Goal: Task Accomplishment & Management: Manage account settings

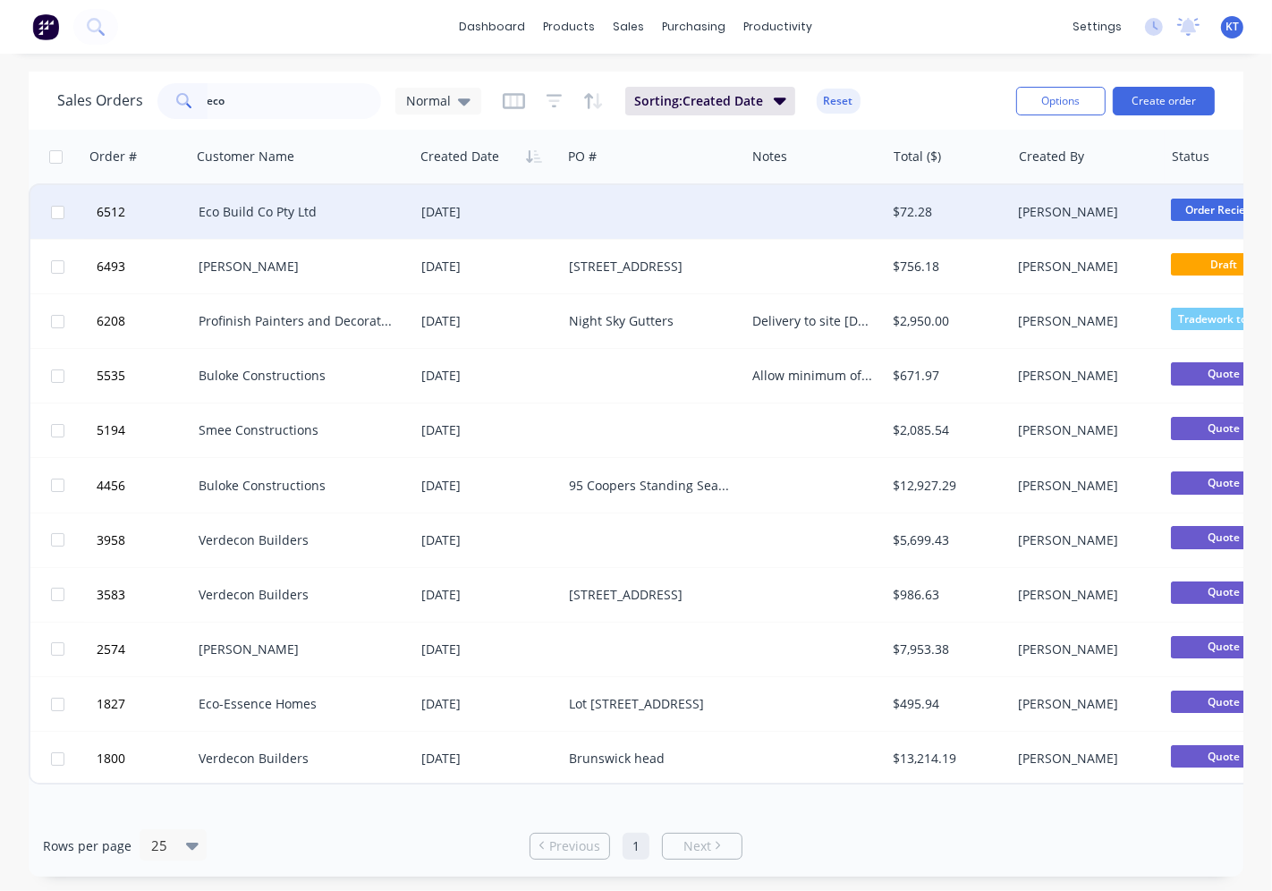
type input "eco"
click at [645, 215] on div at bounding box center [653, 212] width 183 height 54
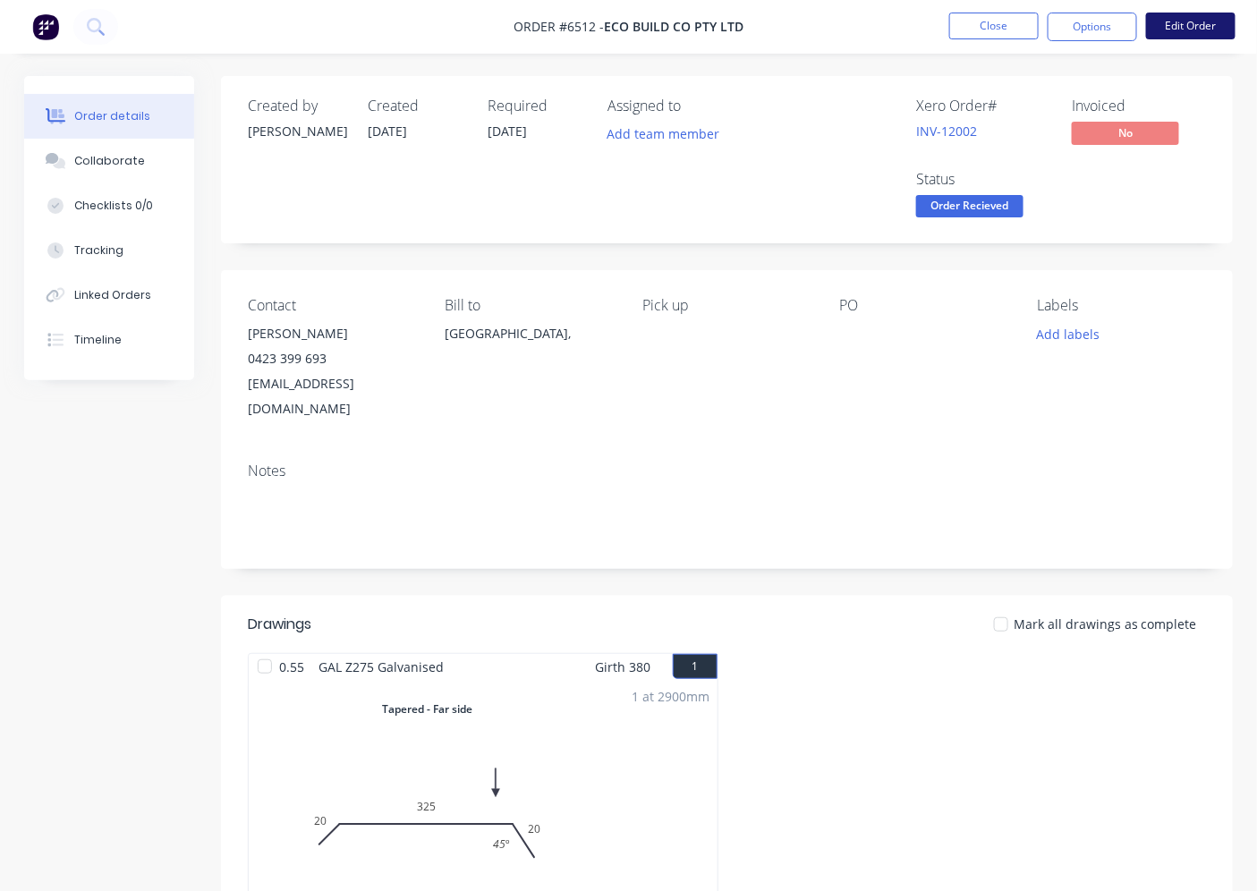
click at [1188, 31] on button "Edit Order" at bounding box center [1190, 26] width 89 height 27
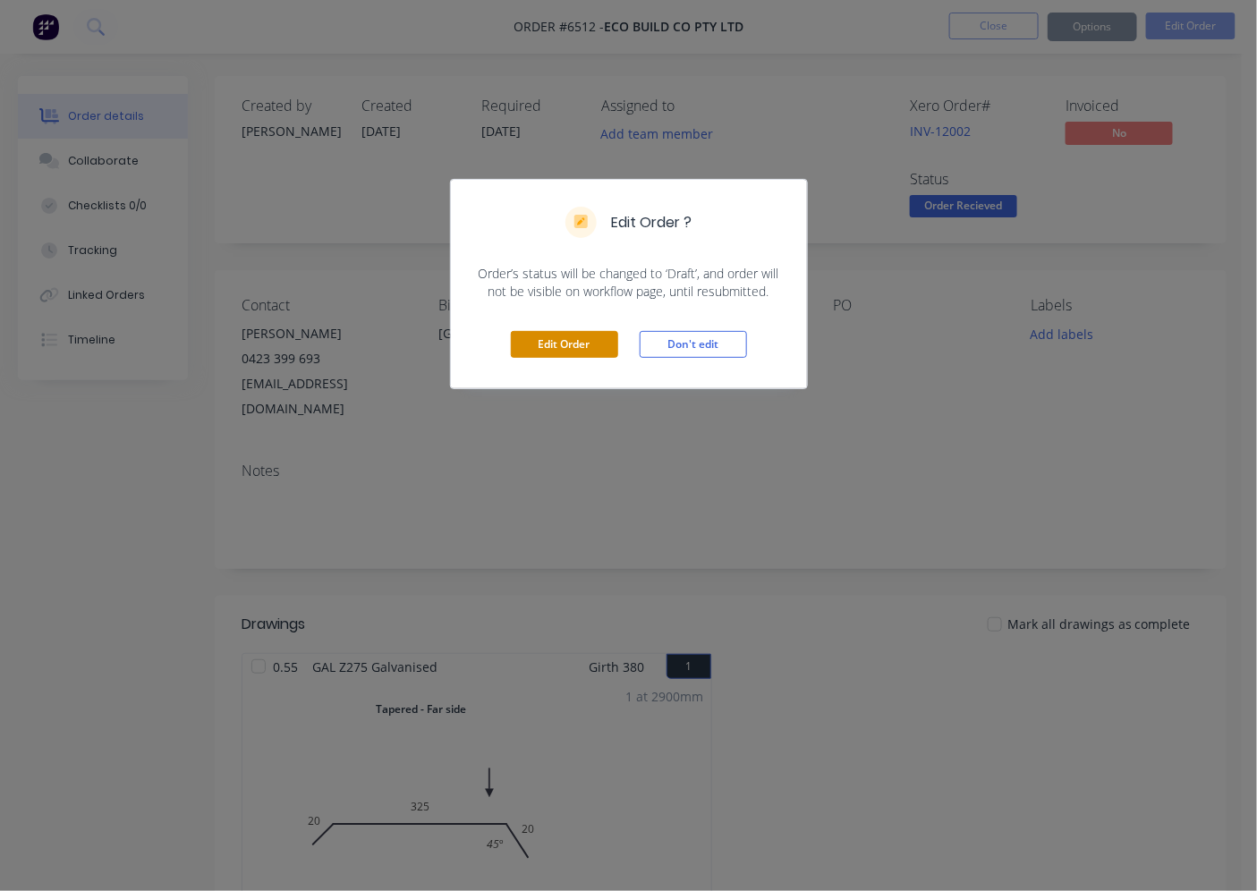
click at [522, 353] on button "Edit Order" at bounding box center [564, 344] width 107 height 27
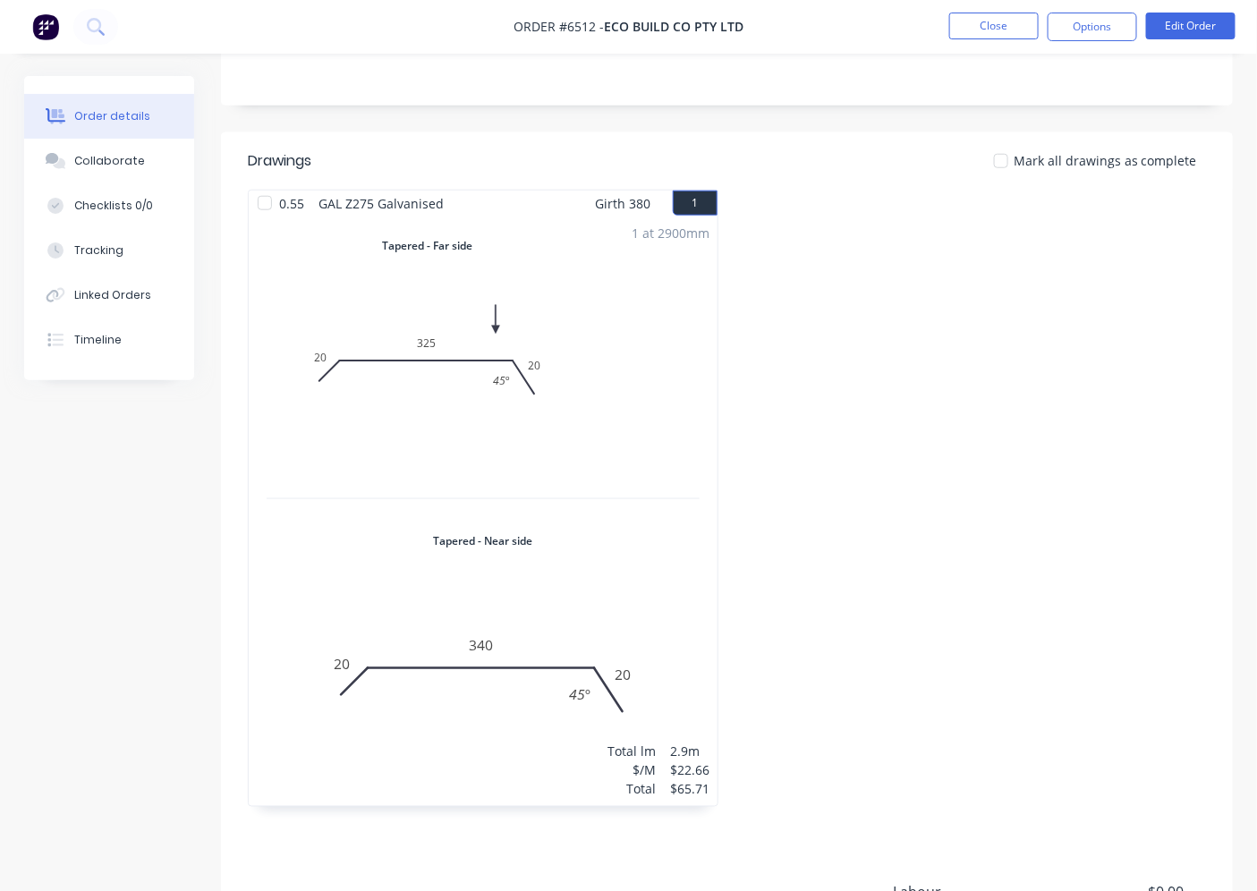
scroll to position [663, 0]
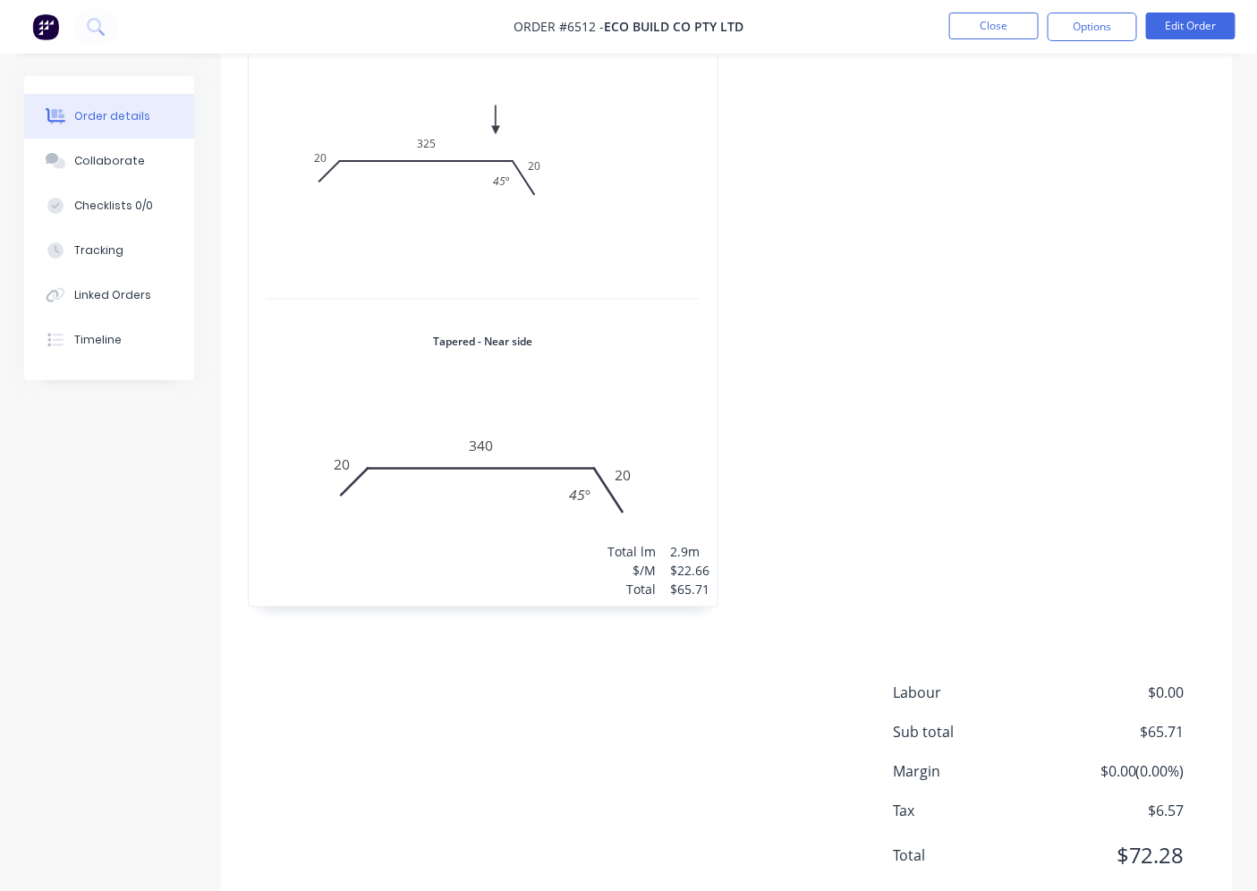
click at [512, 264] on div "1 at 2900mm Total lm $/M Total 2.9m $22.66 $65.71" at bounding box center [483, 312] width 469 height 590
click at [614, 123] on div "1 at 2900mm Total lm $/M Total 2.9m $22.66 $65.71" at bounding box center [483, 312] width 469 height 590
click at [1213, 29] on button "Edit Order" at bounding box center [1190, 26] width 89 height 27
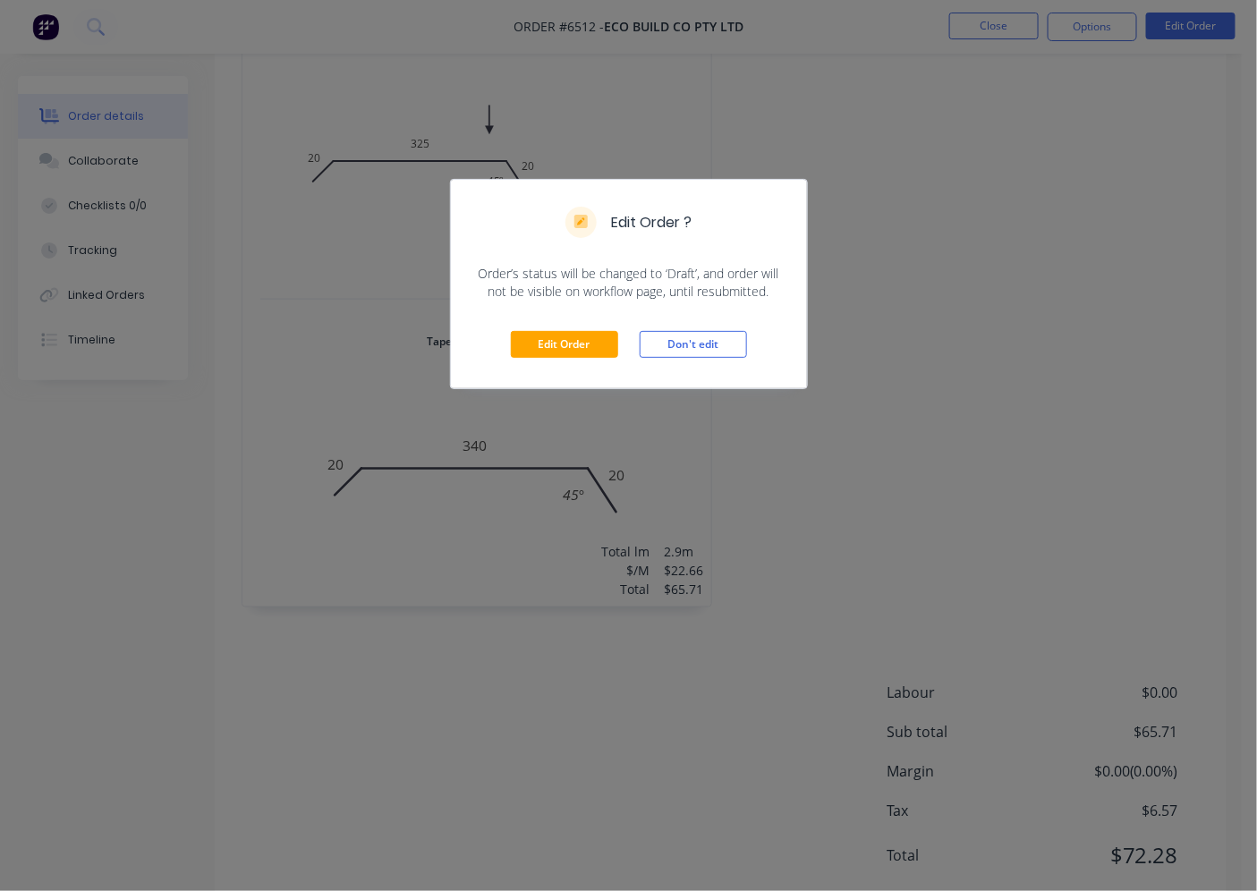
click at [539, 324] on div "Edit Order Don't edit" at bounding box center [629, 345] width 356 height 88
click at [543, 334] on button "Edit Order" at bounding box center [564, 344] width 107 height 27
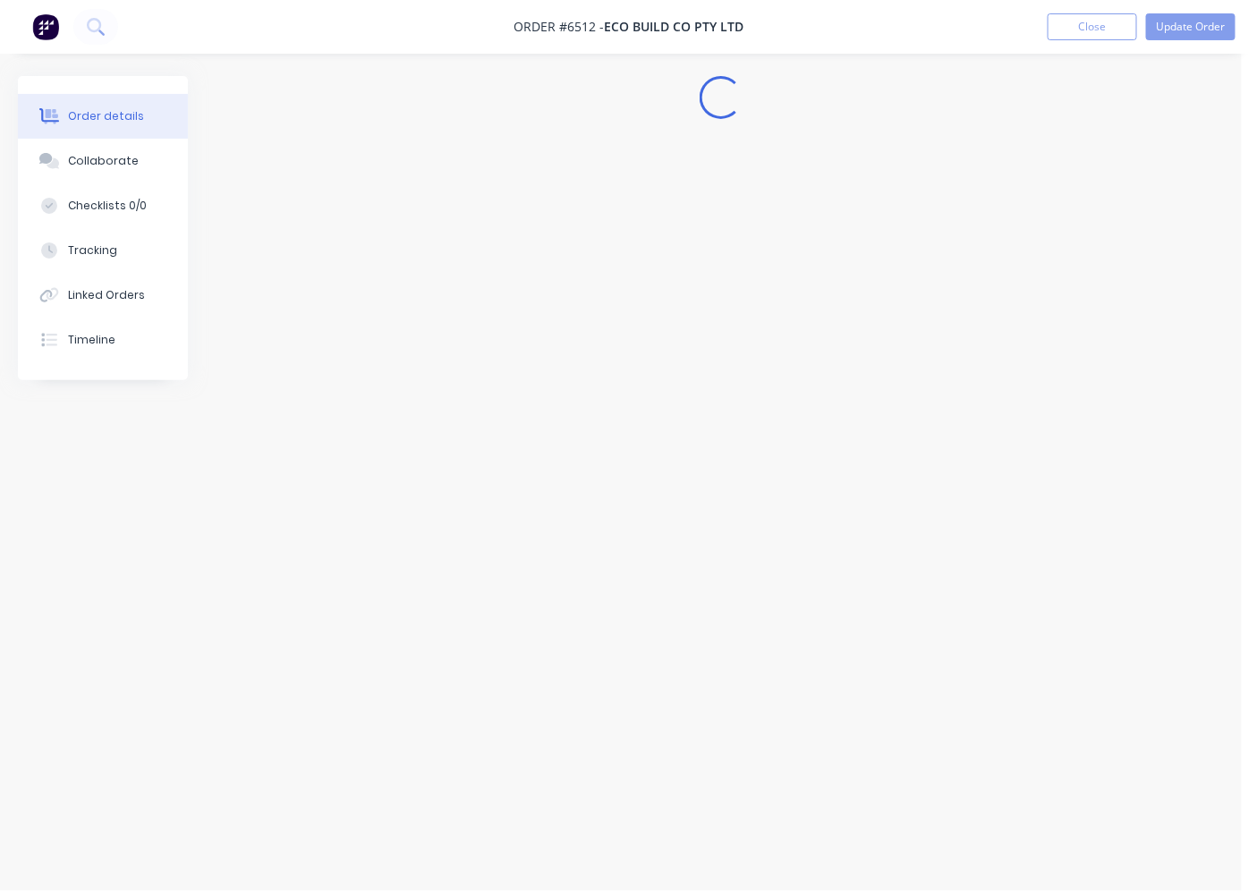
scroll to position [0, 0]
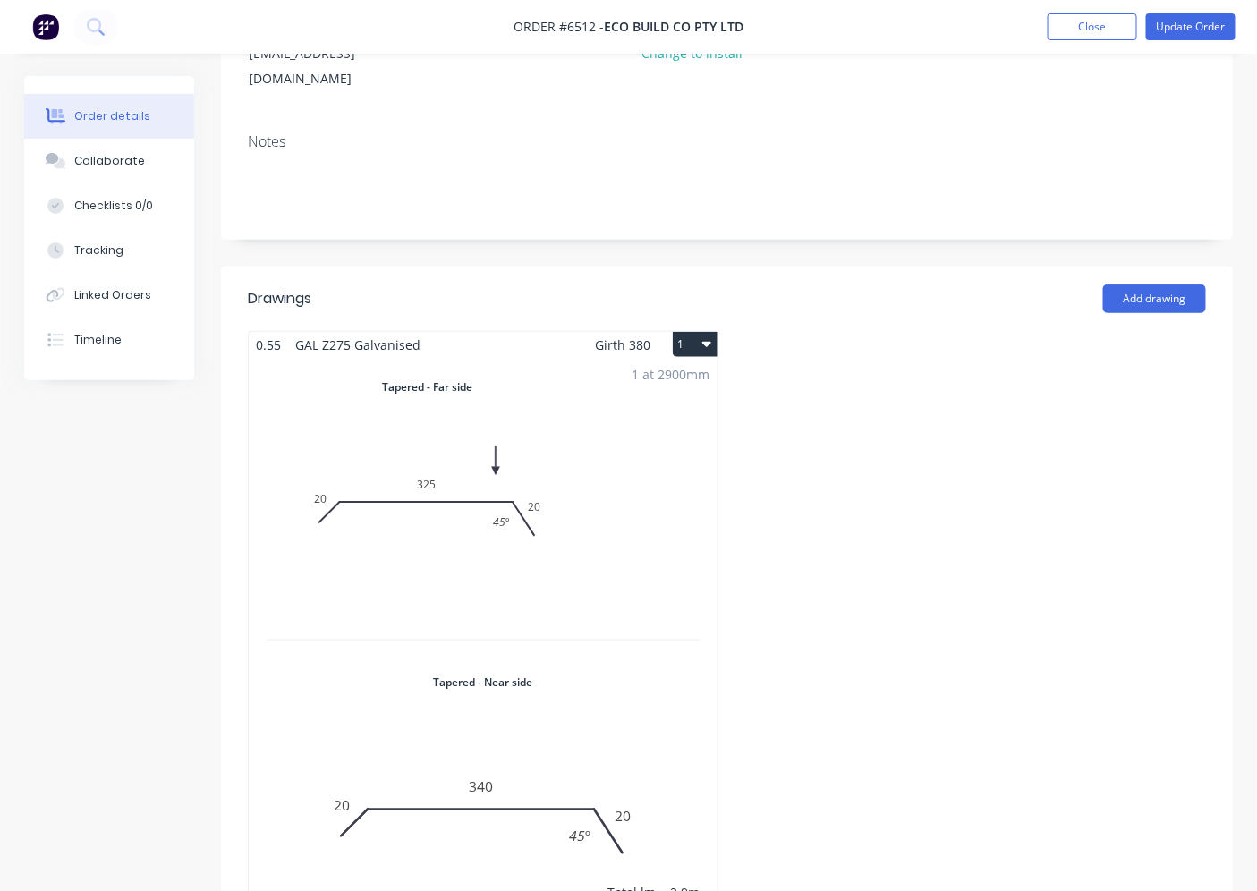
click at [649, 417] on div "1 at 2900mm Total lm $/M Total 2.9m $22.66 $65.71" at bounding box center [483, 653] width 469 height 590
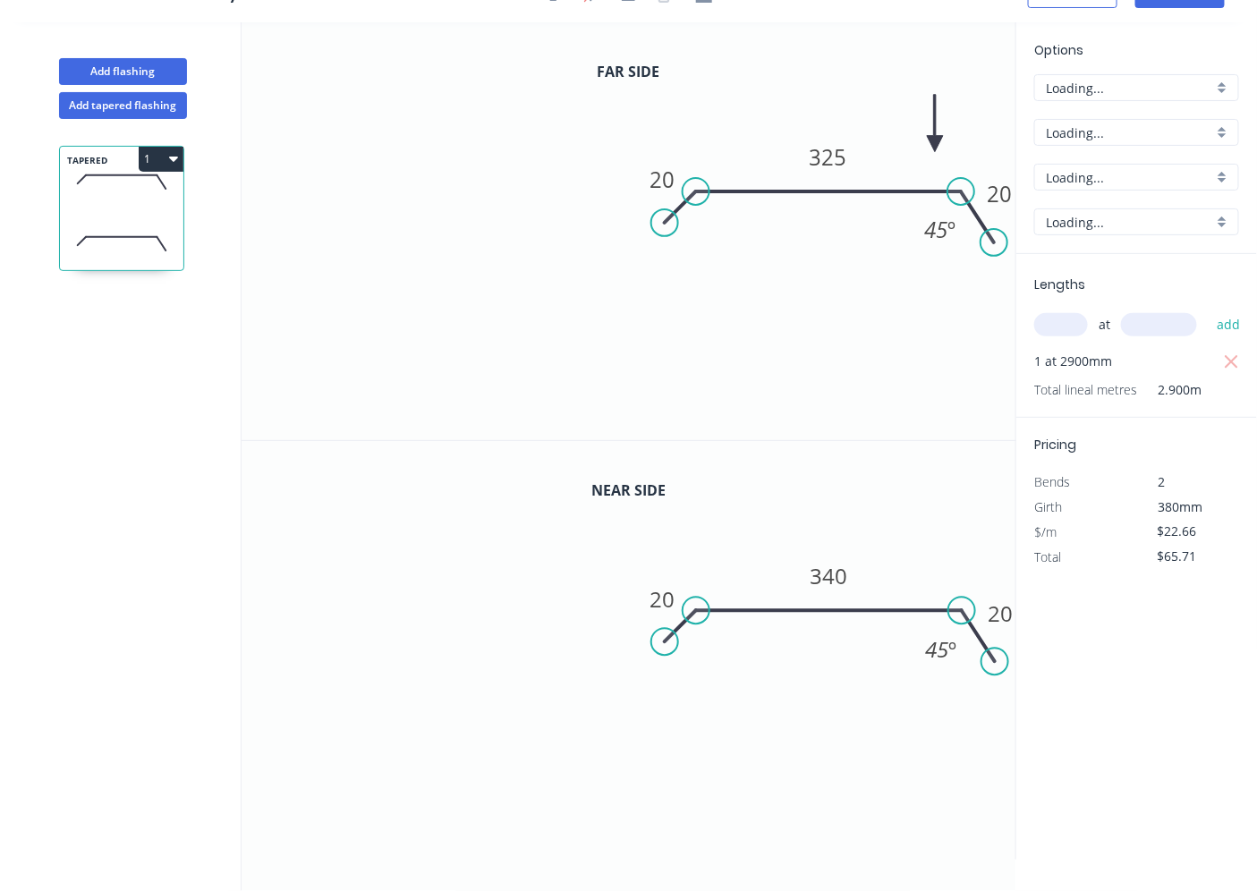
scroll to position [33, 0]
click at [1197, 139] on input "GAL Z275" at bounding box center [1129, 132] width 167 height 19
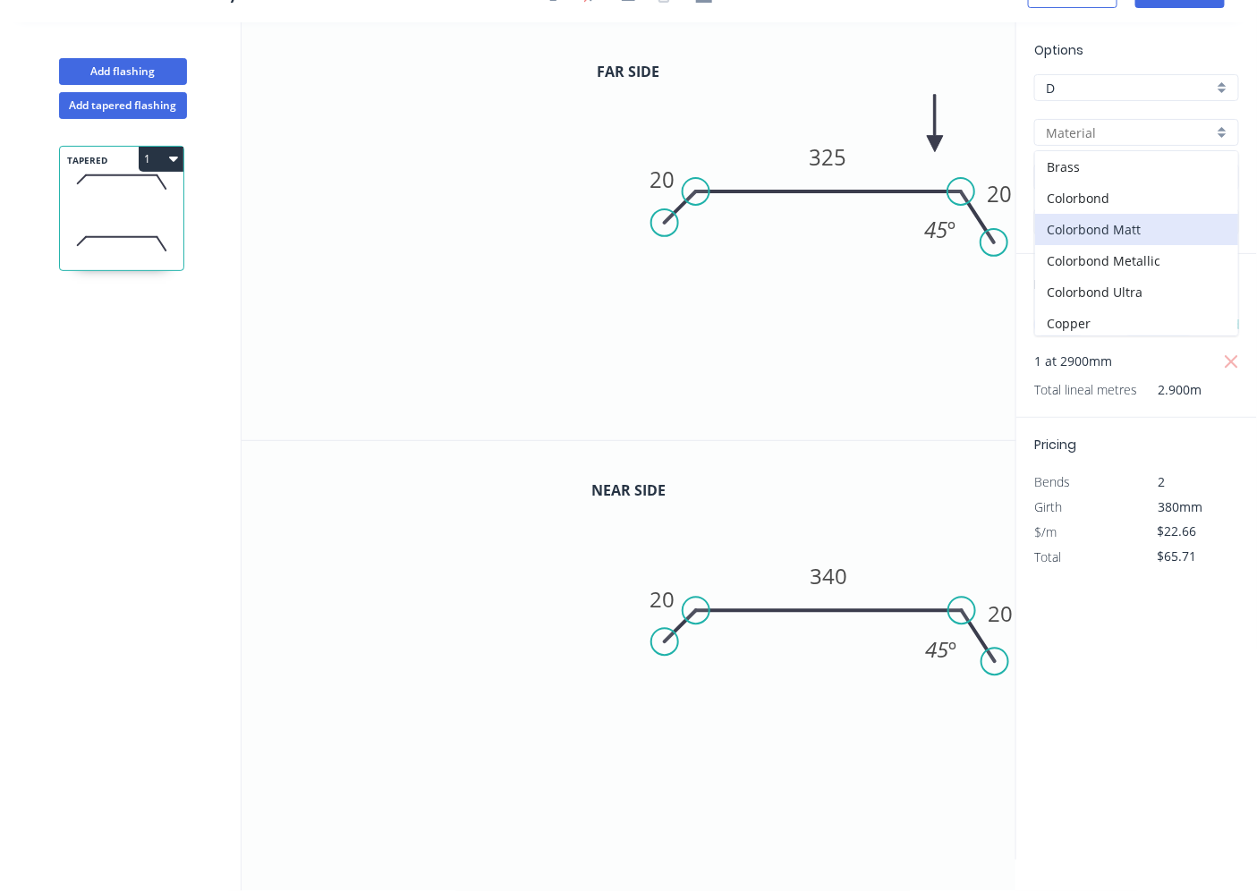
scroll to position [166, 0]
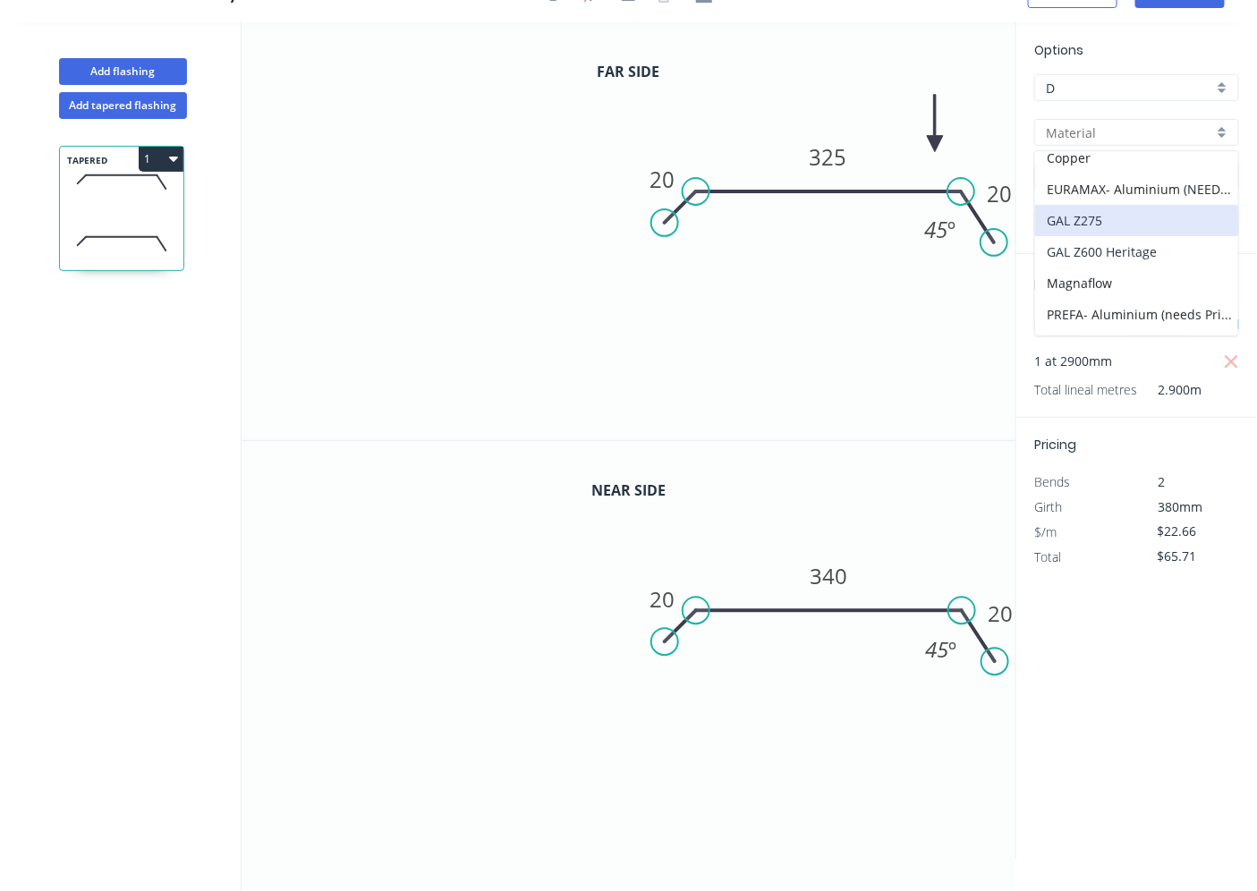
click at [1109, 239] on div "GAL Z600 Heritage" at bounding box center [1136, 251] width 203 height 31
type input "GAL Z600 Heritage"
type input "GAL Z600"
type input "$48.55"
type input "$140.80"
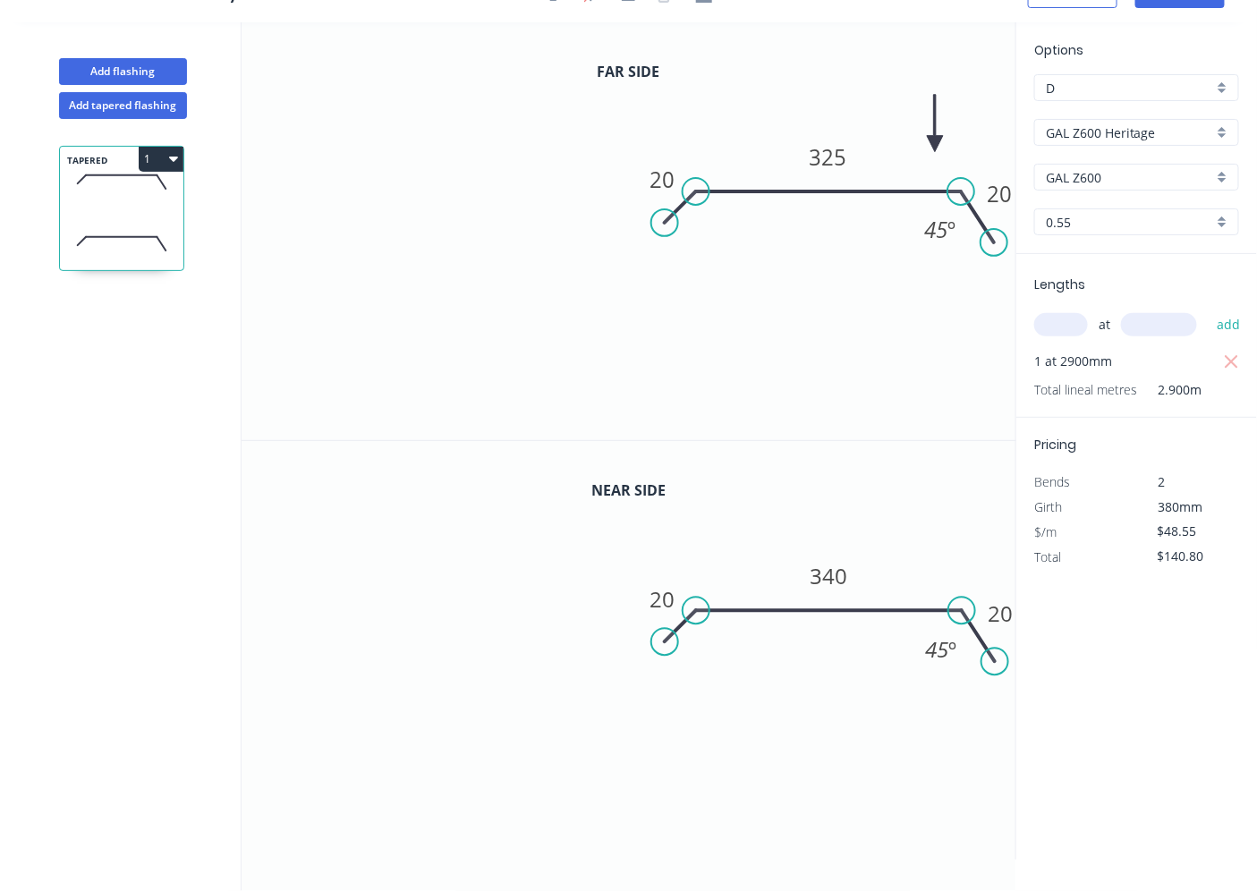
click at [1134, 171] on input "GAL Z600" at bounding box center [1129, 177] width 167 height 19
click at [1214, 127] on div "GAL Z600 Heritage" at bounding box center [1136, 132] width 205 height 27
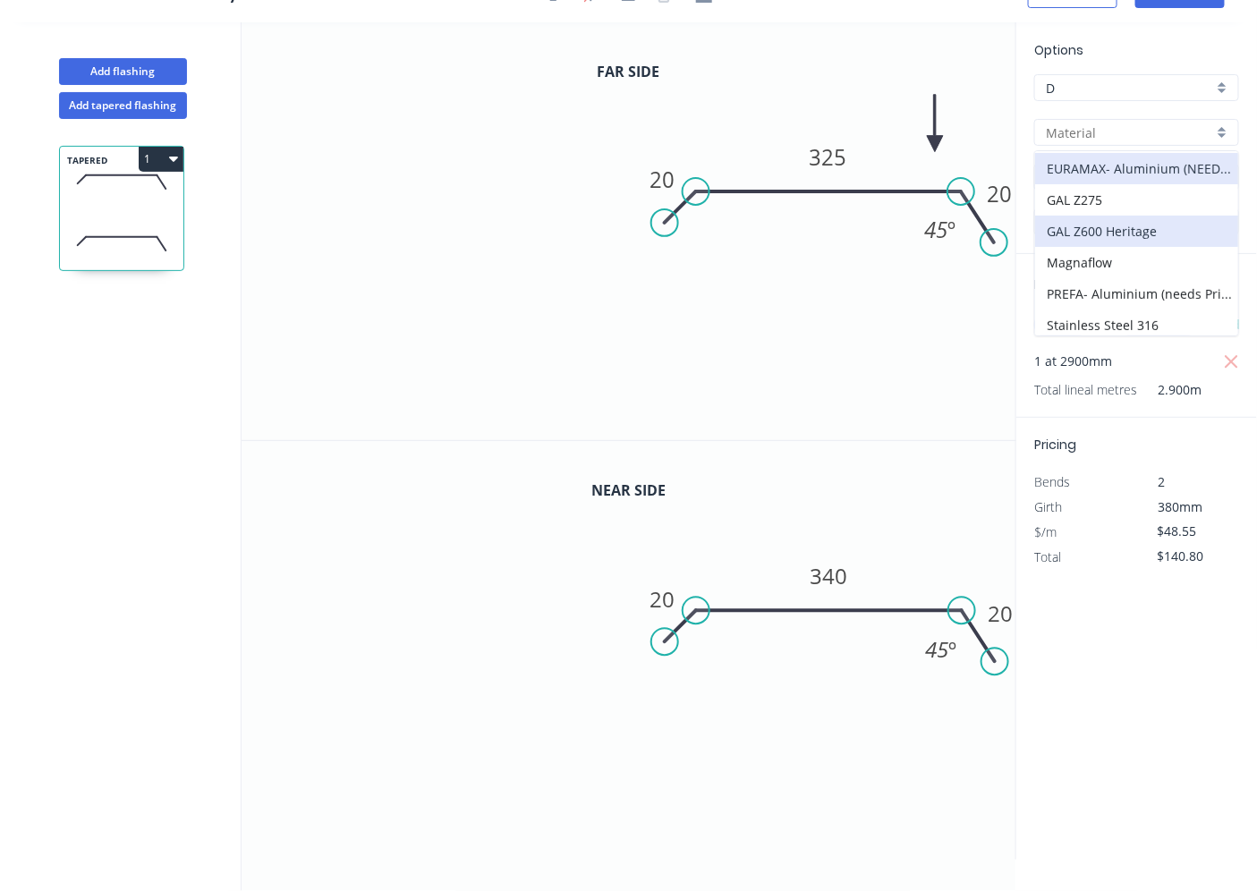
scroll to position [122, 0]
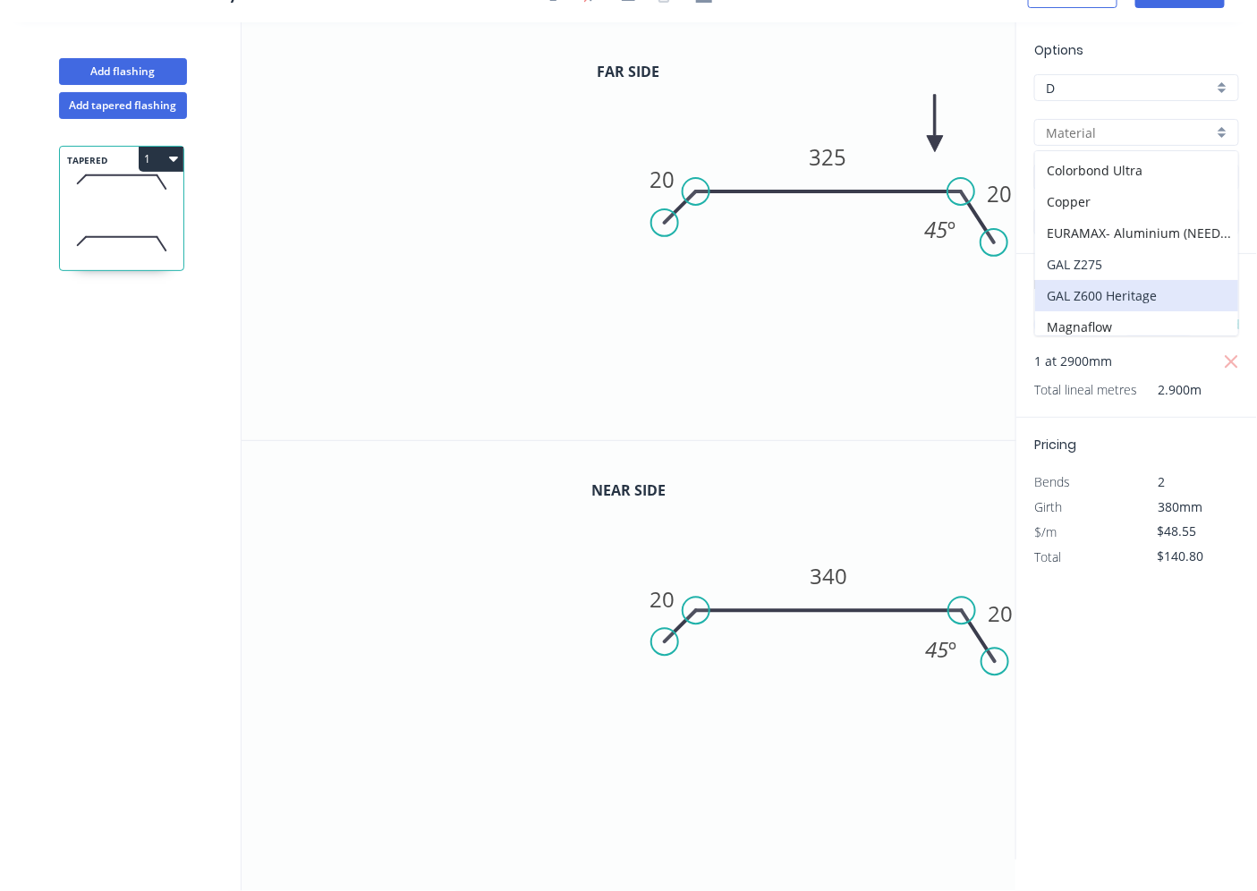
click at [1085, 260] on div "GAL Z275" at bounding box center [1136, 264] width 203 height 31
type input "GAL Z275"
type input "Galvanised"
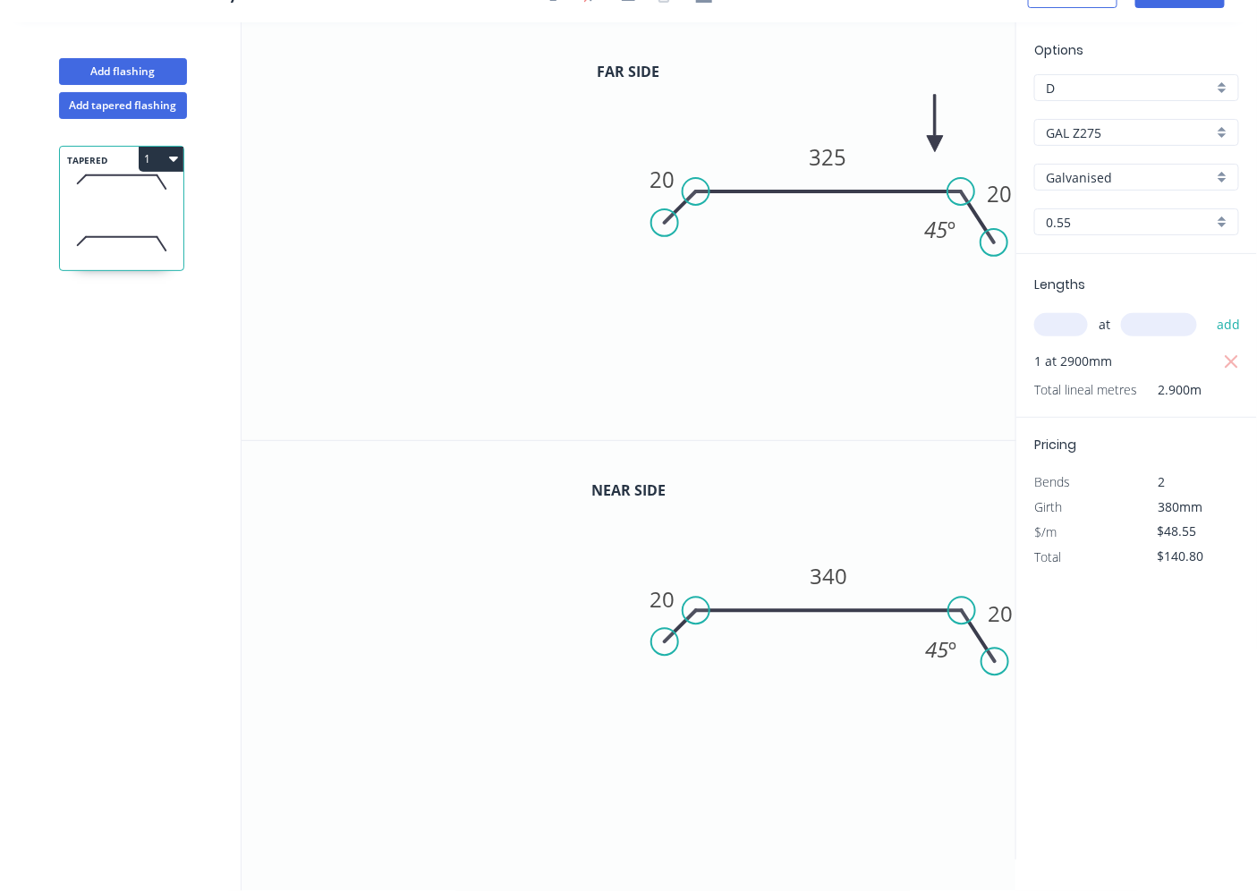
type input "$22.66"
type input "$65.71"
click at [1194, 168] on input "Galvanised" at bounding box center [1129, 177] width 167 height 19
click at [1177, 174] on input "text" at bounding box center [1129, 177] width 167 height 19
click at [1199, 220] on input "0.55" at bounding box center [1129, 222] width 167 height 19
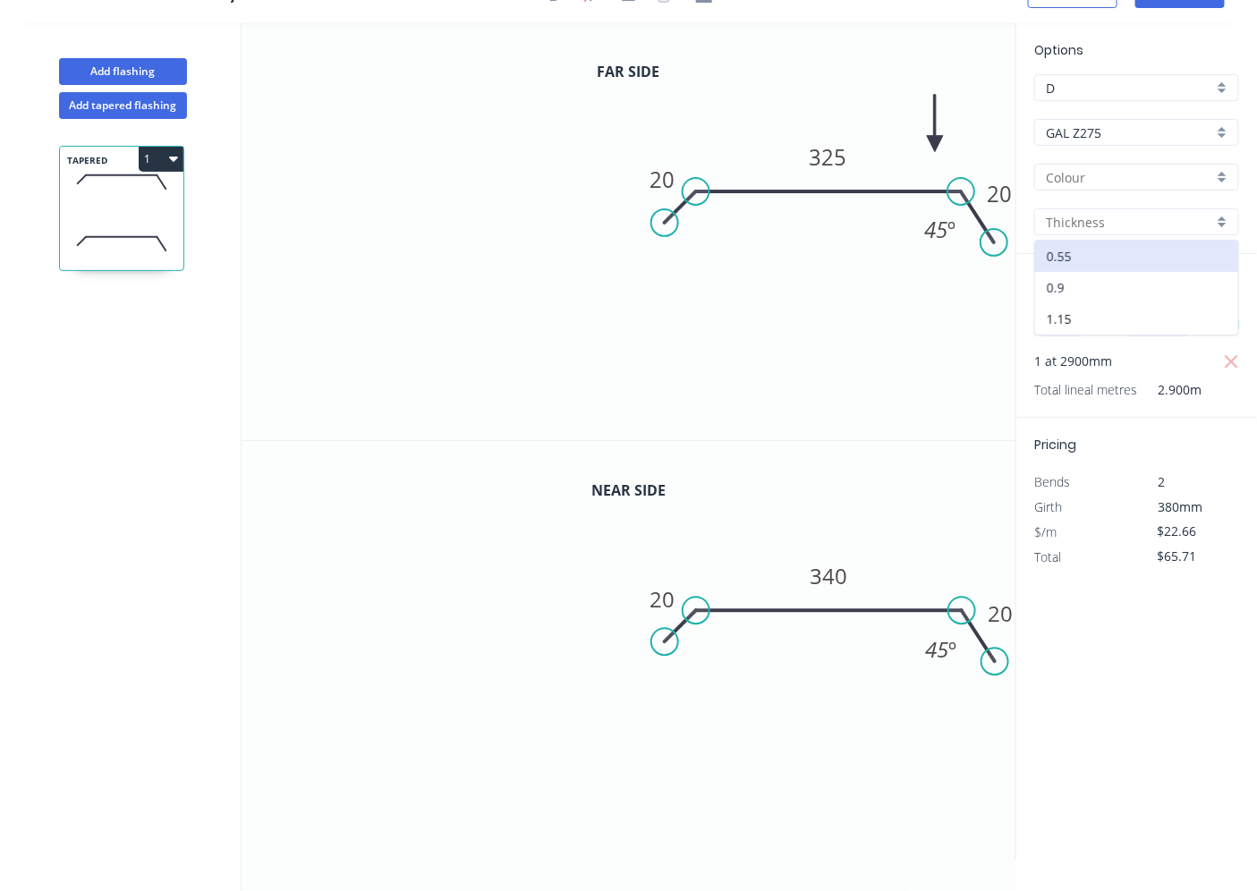
click at [1146, 284] on div "0.9" at bounding box center [1136, 287] width 203 height 31
type input "0.9"
type input "$35.94"
type input "$104.23"
click at [1160, 234] on div "Options D D GAL Z275 GAL Z275 Galvanised 0.9 0.9" at bounding box center [1136, 147] width 241 height 214
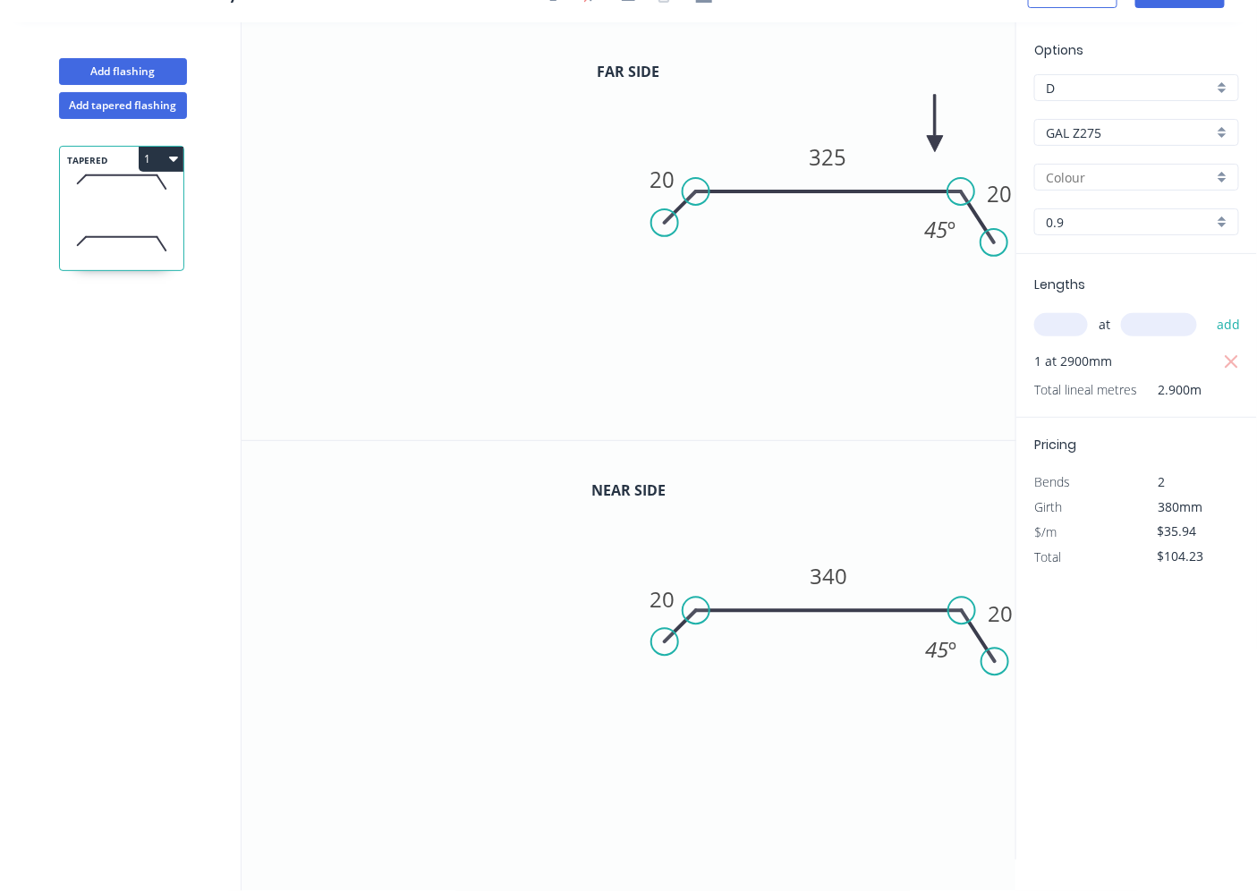
click at [1177, 225] on input "0.9" at bounding box center [1129, 222] width 167 height 19
click at [1140, 264] on div "0.55" at bounding box center [1136, 256] width 203 height 31
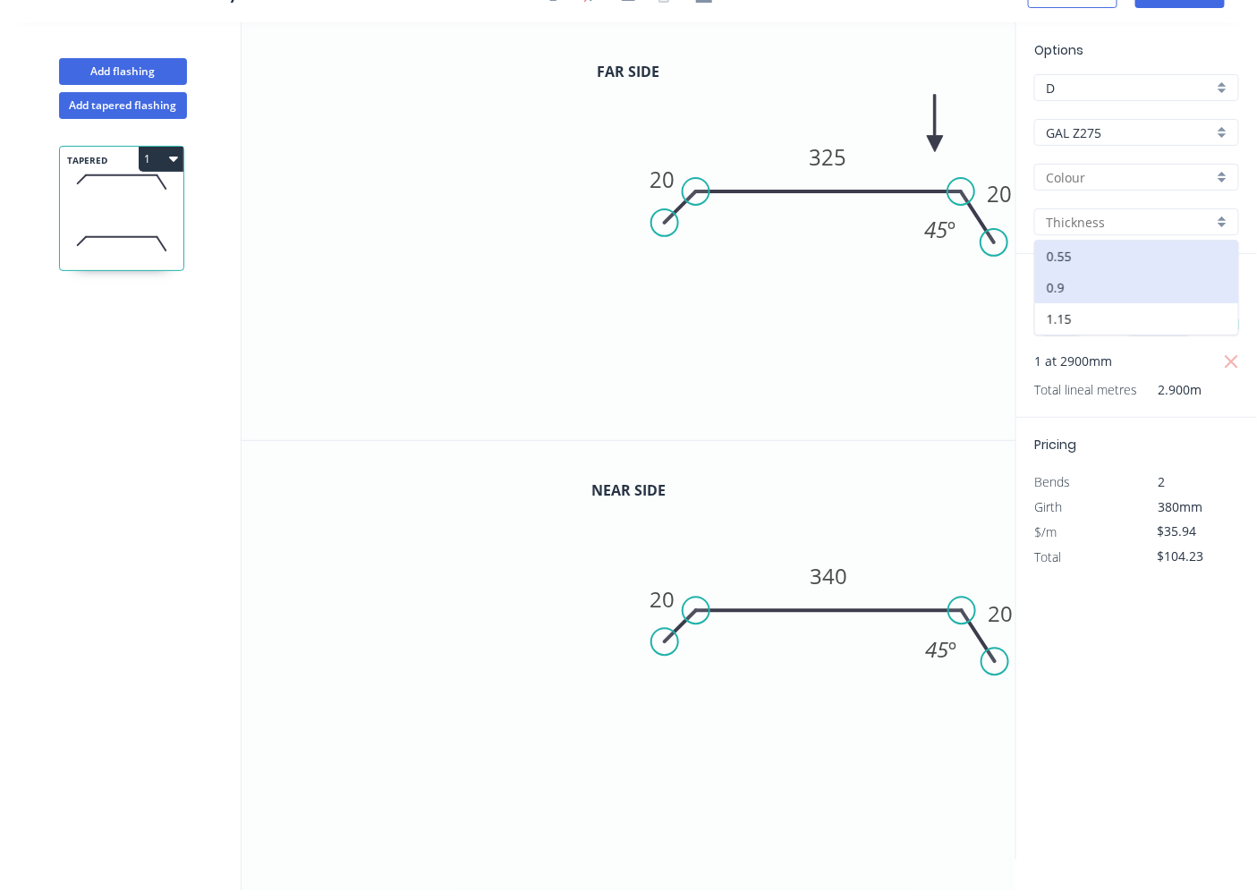
type input "0.55"
type input "$22.66"
type input "$65.71"
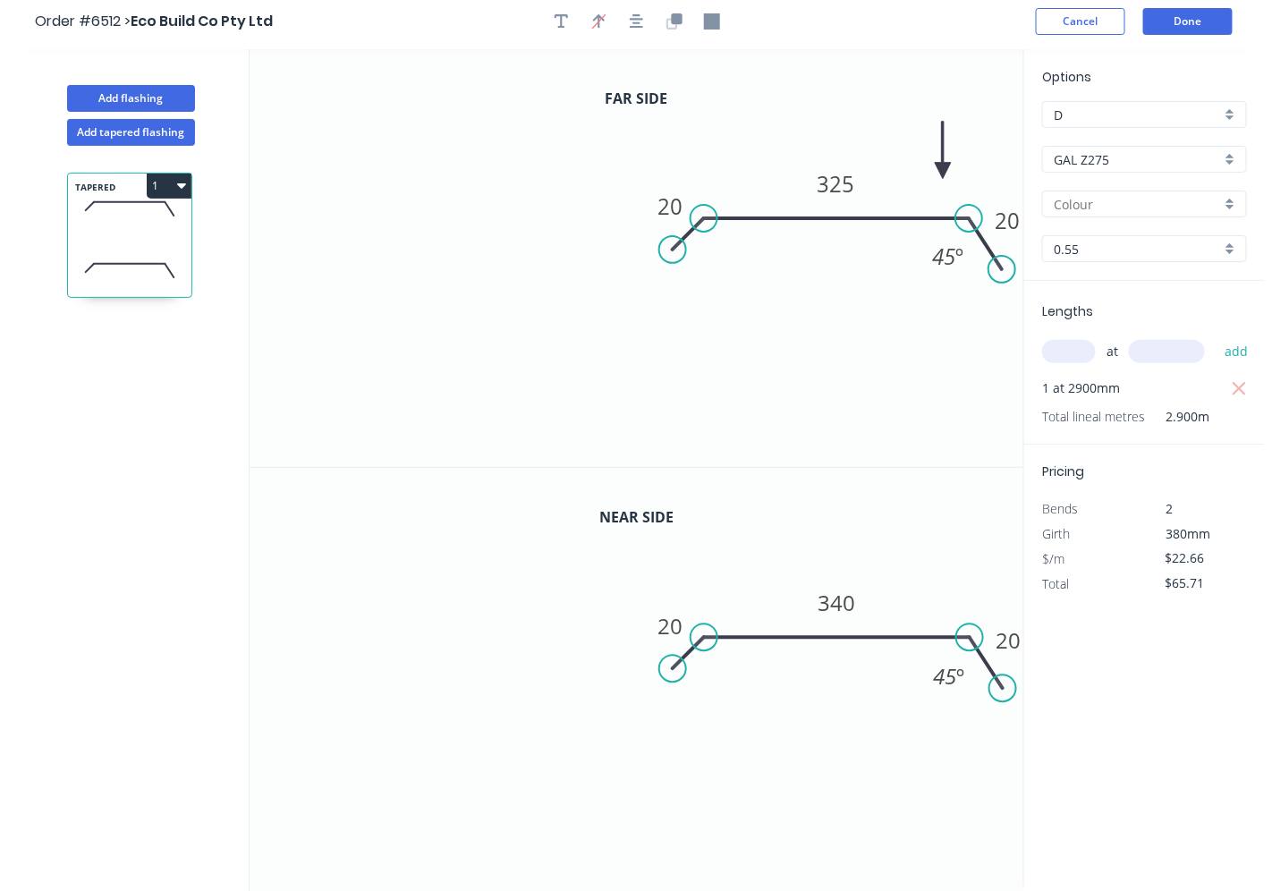
scroll to position [0, 0]
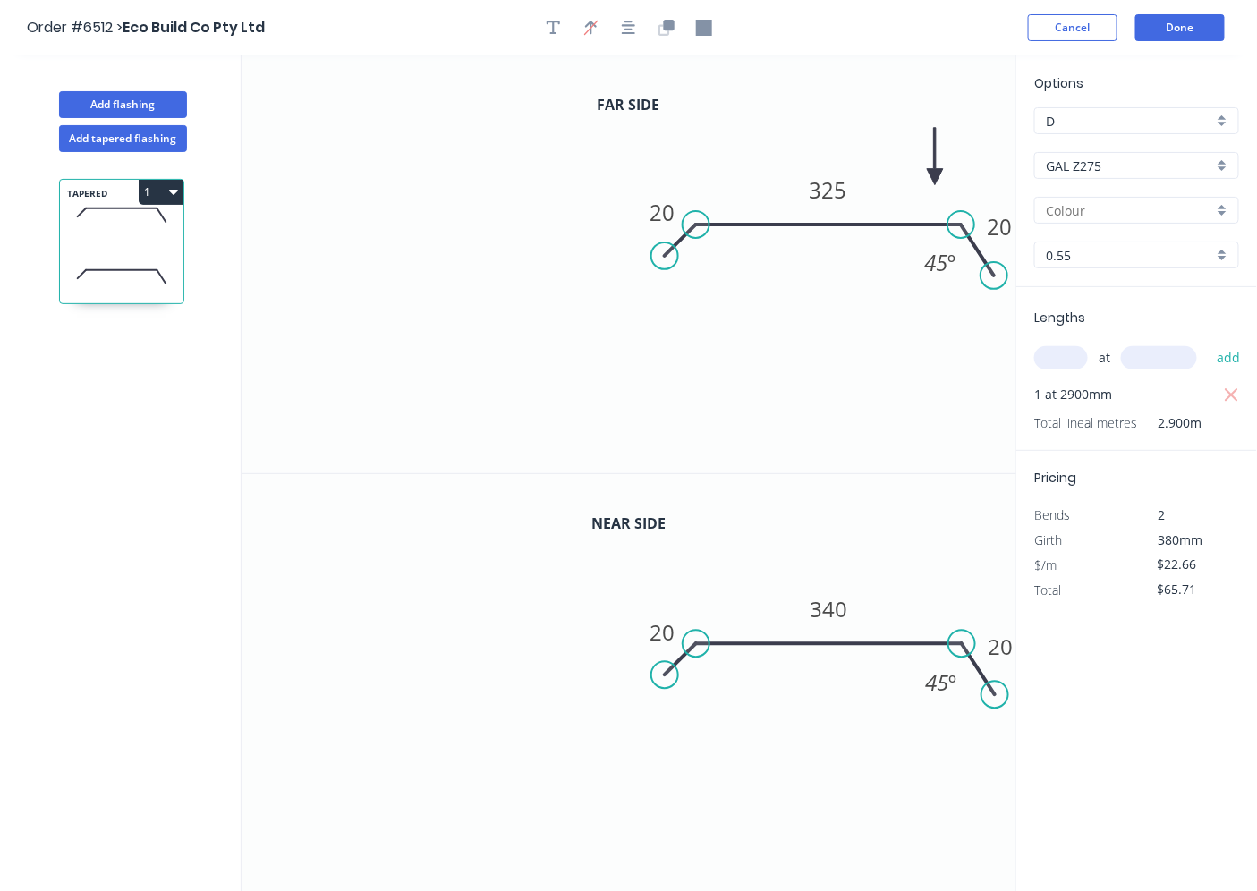
click at [1170, 10] on header "Order #6512 > Eco Build Co Pty Ltd Cancel Done" at bounding box center [628, 27] width 1257 height 55
click at [1165, 22] on button "Done" at bounding box center [1179, 27] width 89 height 27
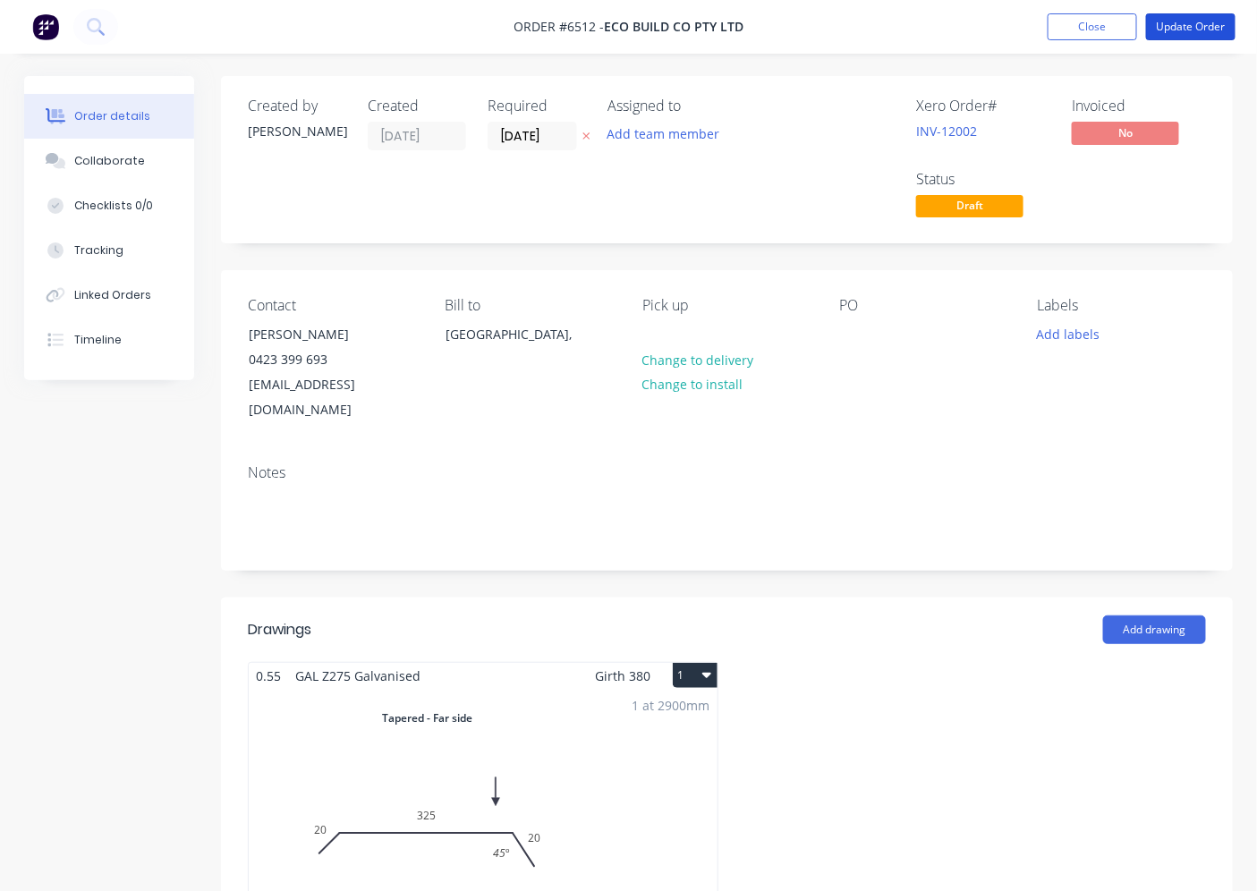
click at [1173, 14] on button "Update Order" at bounding box center [1190, 26] width 89 height 27
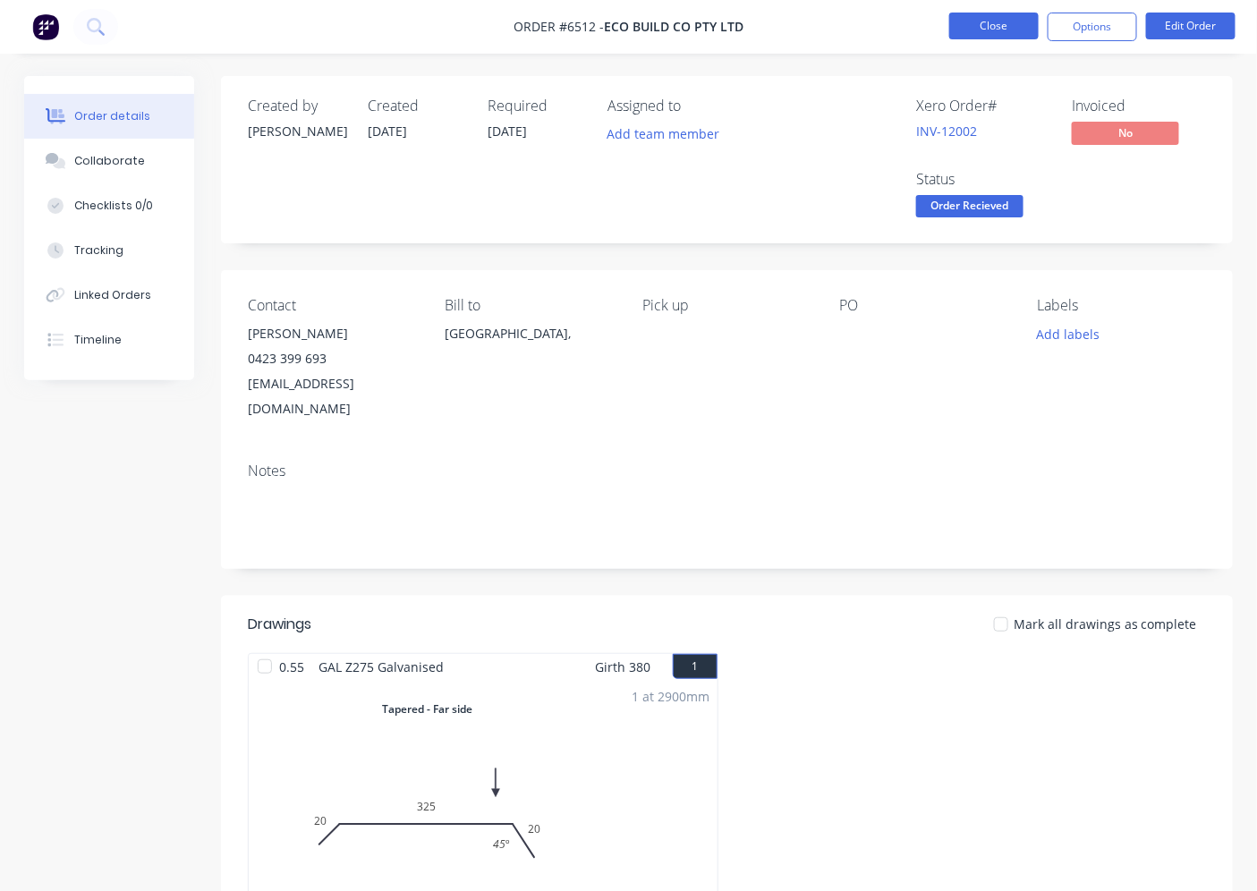
click at [966, 36] on button "Close" at bounding box center [993, 26] width 89 height 27
